Goal: Information Seeking & Learning: Understand process/instructions

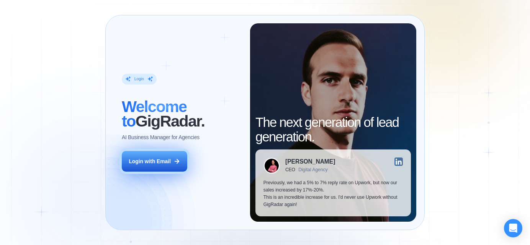
click at [151, 163] on div "Login with Email" at bounding box center [150, 161] width 42 height 7
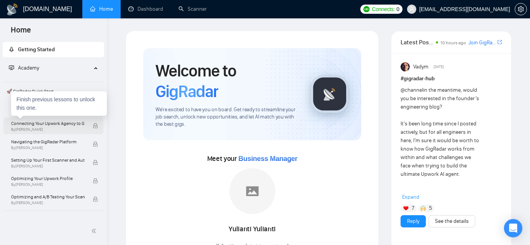
click at [49, 125] on span "Connecting Your Upwork Agency to GigRadar" at bounding box center [47, 124] width 73 height 8
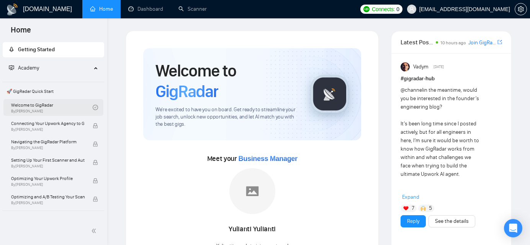
click at [46, 107] on link "Welcome to GigRadar By Vlad Timinsky" at bounding box center [52, 107] width 82 height 17
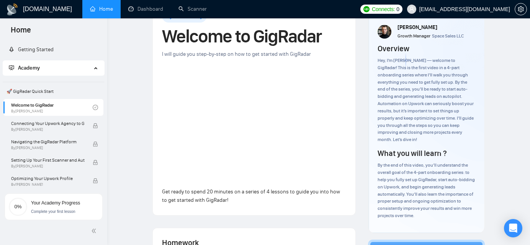
scroll to position [53, 0]
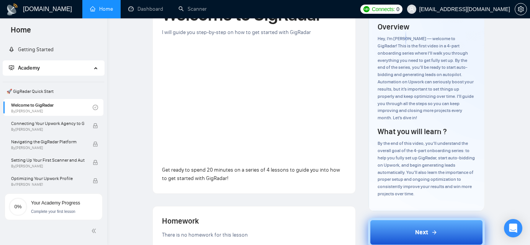
click at [419, 228] on span "Next" at bounding box center [421, 232] width 13 height 9
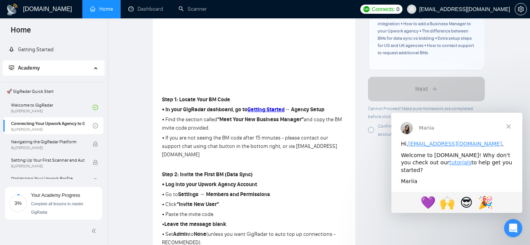
scroll to position [119, 0]
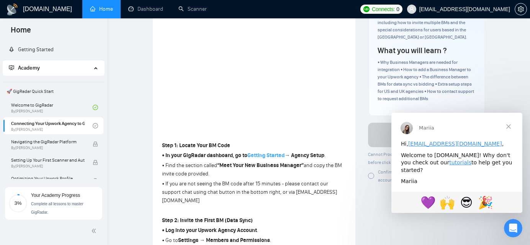
click at [260, 154] on strong "Getting Started" at bounding box center [265, 155] width 37 height 7
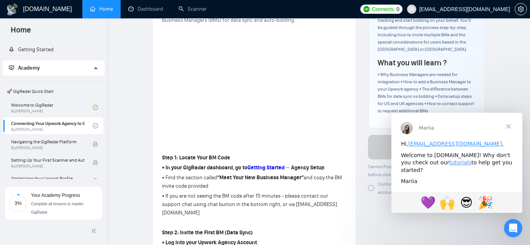
scroll to position [108, 0]
click at [147, 10] on link "Dashboard" at bounding box center [145, 9] width 35 height 7
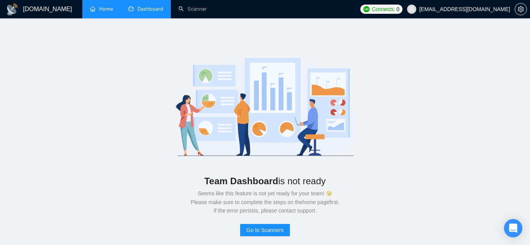
click at [105, 10] on link "Home" at bounding box center [101, 9] width 23 height 7
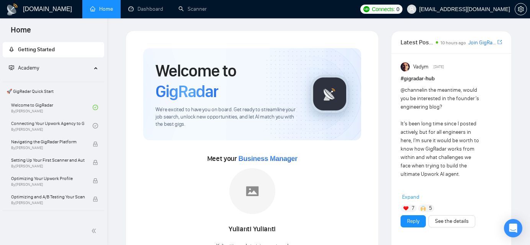
click at [60, 48] on span "Getting Started" at bounding box center [53, 49] width 89 height 15
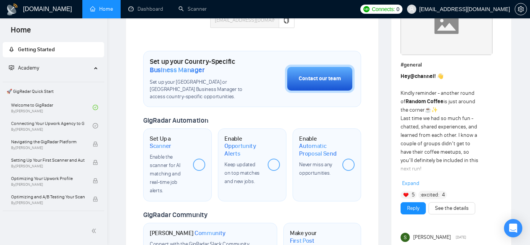
scroll to position [266, 0]
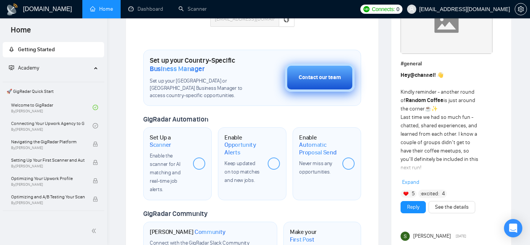
click at [315, 76] on div "Contact our team" at bounding box center [320, 77] width 42 height 8
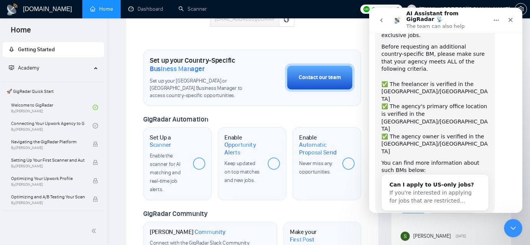
scroll to position [69, 0]
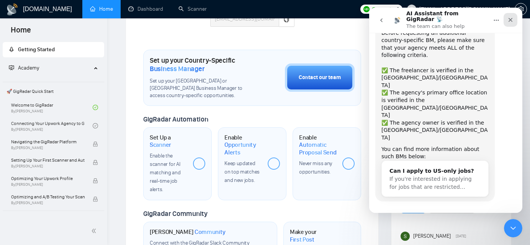
click at [512, 17] on icon "Close" at bounding box center [510, 20] width 6 height 6
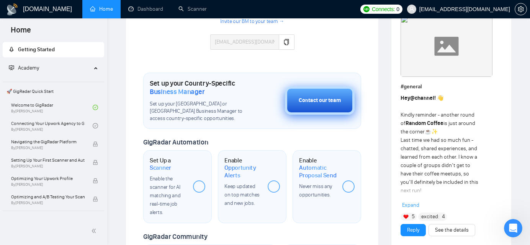
scroll to position [225, 0]
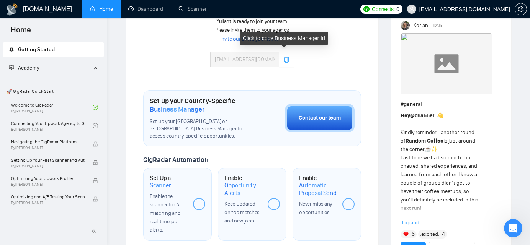
click at [287, 63] on button "button" at bounding box center [286, 59] width 15 height 15
